Goal: Task Accomplishment & Management: Manage account settings

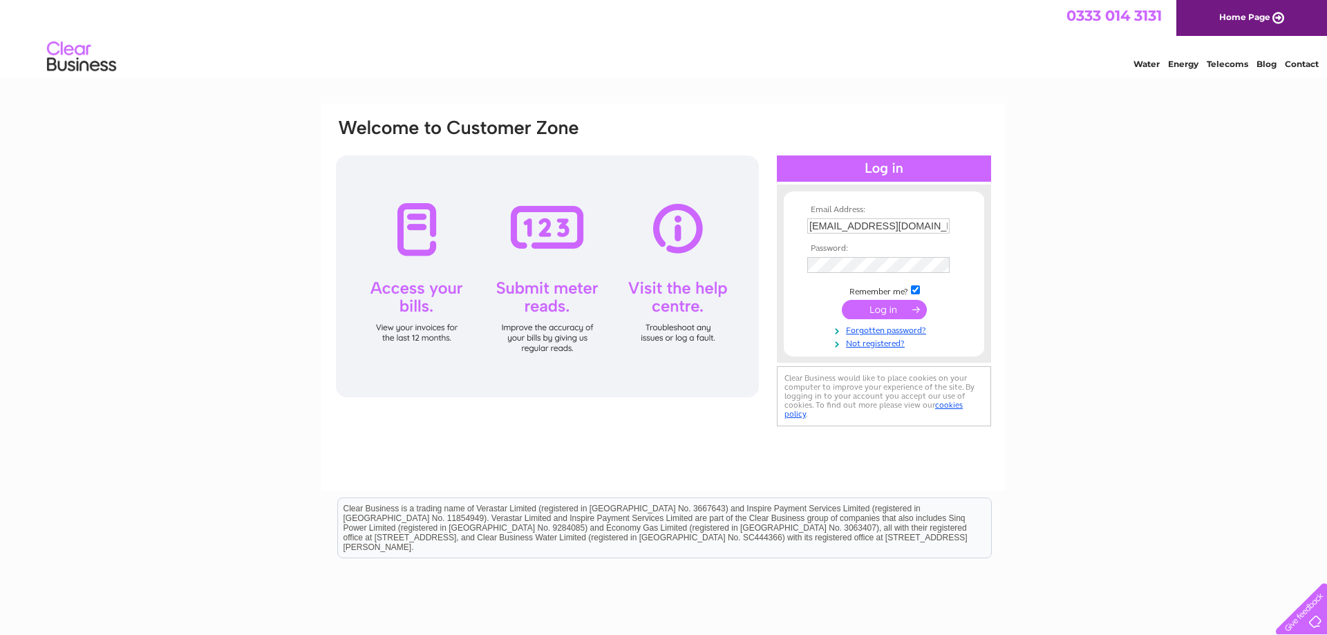
click at [878, 314] on input "submit" at bounding box center [884, 309] width 85 height 19
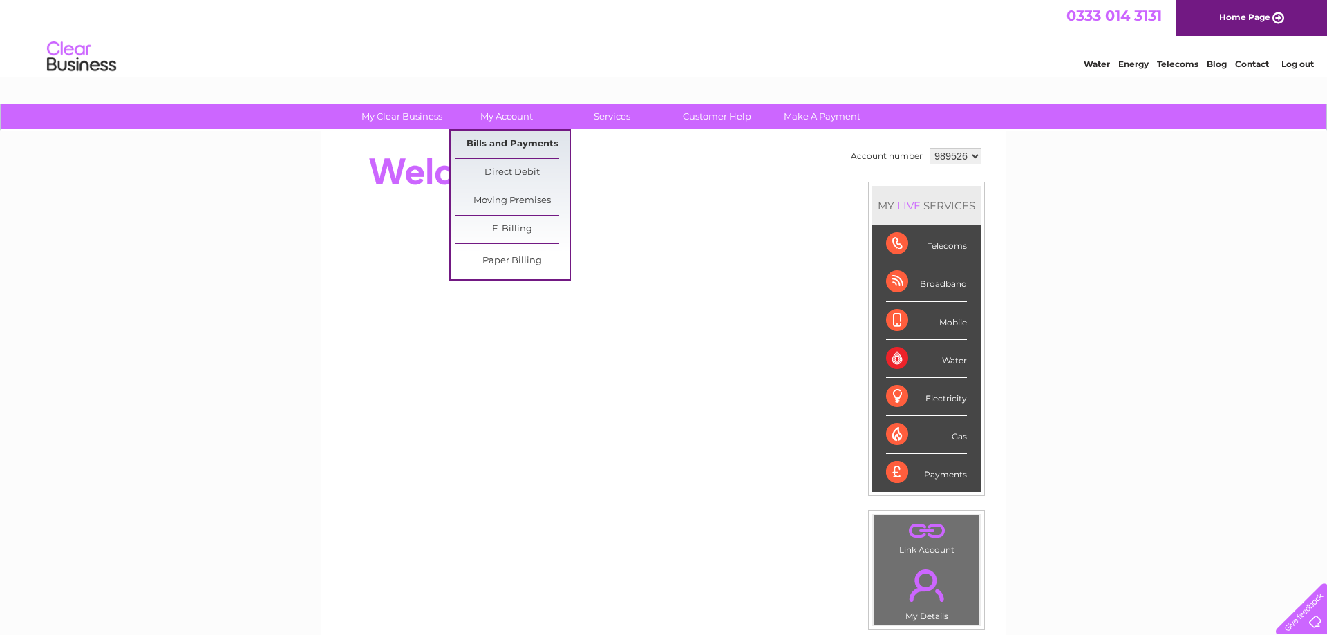
click at [518, 141] on link "Bills and Payments" at bounding box center [513, 145] width 114 height 28
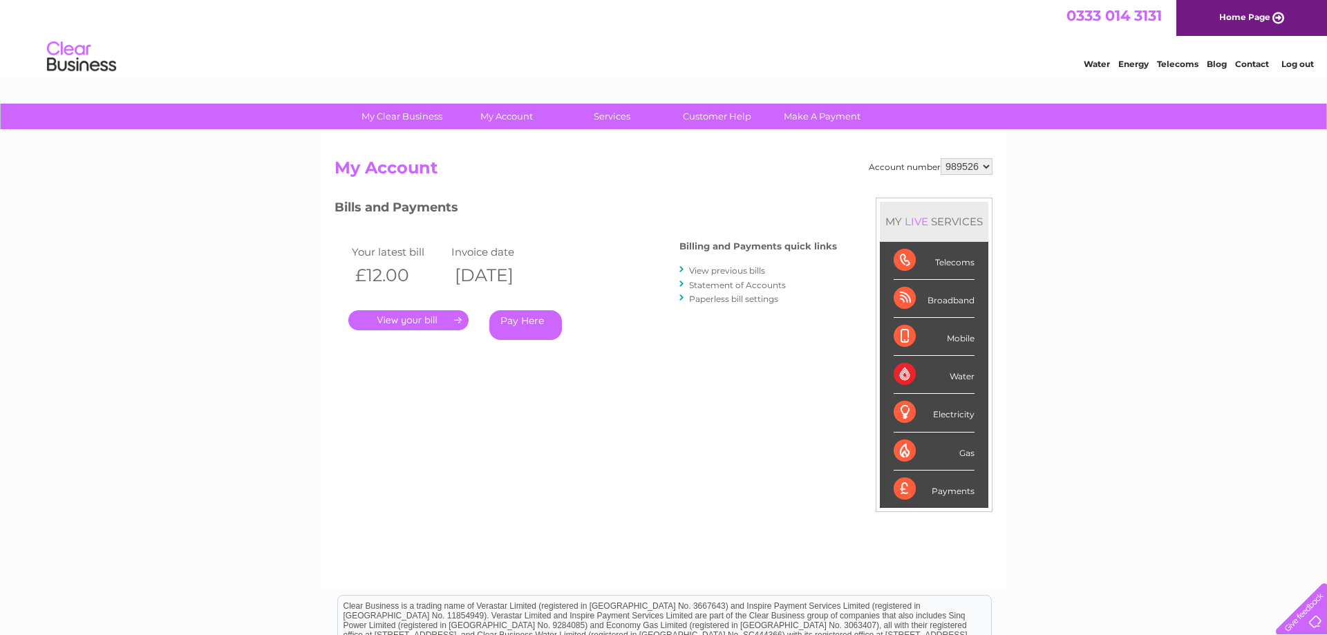
click at [420, 323] on link "." at bounding box center [408, 320] width 120 height 20
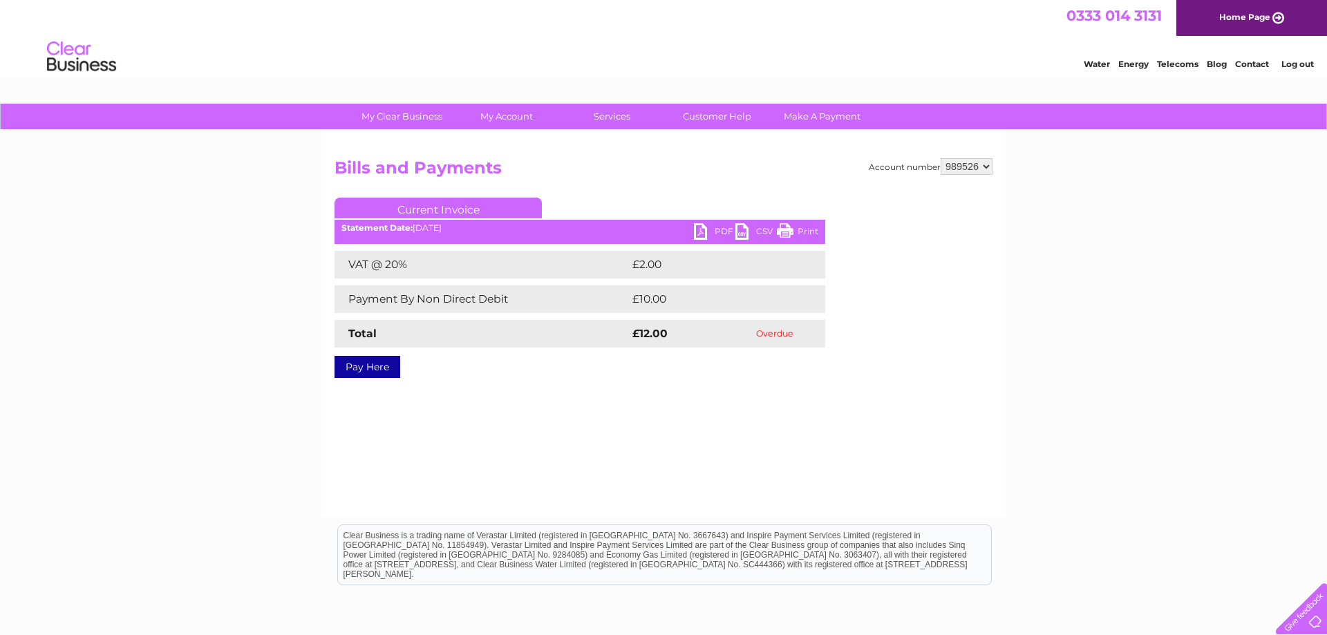
click at [706, 232] on link "PDF" at bounding box center [714, 233] width 41 height 20
